Goal: Check status

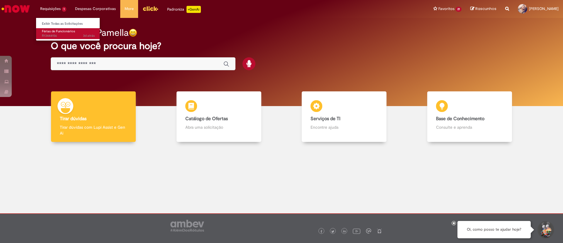
click at [59, 35] on span "3d atrás 3 dias atrás R13444156" at bounding box center [68, 35] width 53 height 5
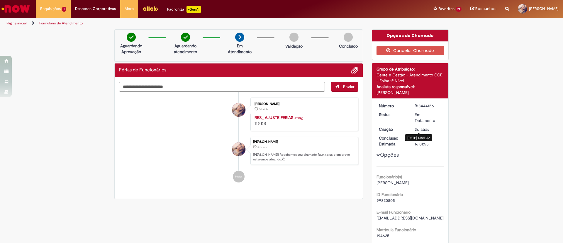
click at [420, 129] on span "3d atrás" at bounding box center [422, 128] width 14 height 5
click at [389, 90] on div "Jacqueline Andrade Galani" at bounding box center [411, 92] width 68 height 6
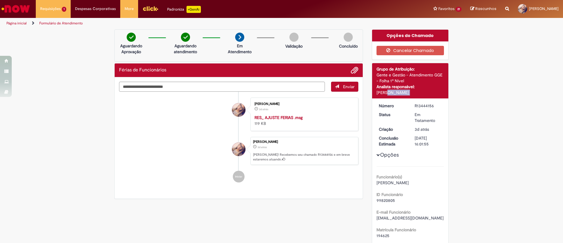
click at [389, 90] on div "Jacqueline Andrade Galani" at bounding box center [411, 92] width 68 height 6
click at [26, 5] on img "Ir para a Homepage" at bounding box center [16, 9] width 30 height 12
